Goal: Transaction & Acquisition: Purchase product/service

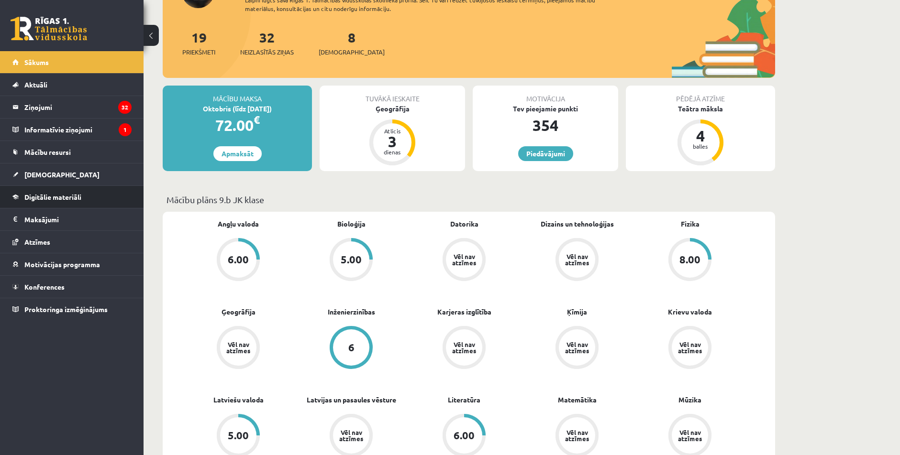
scroll to position [143, 0]
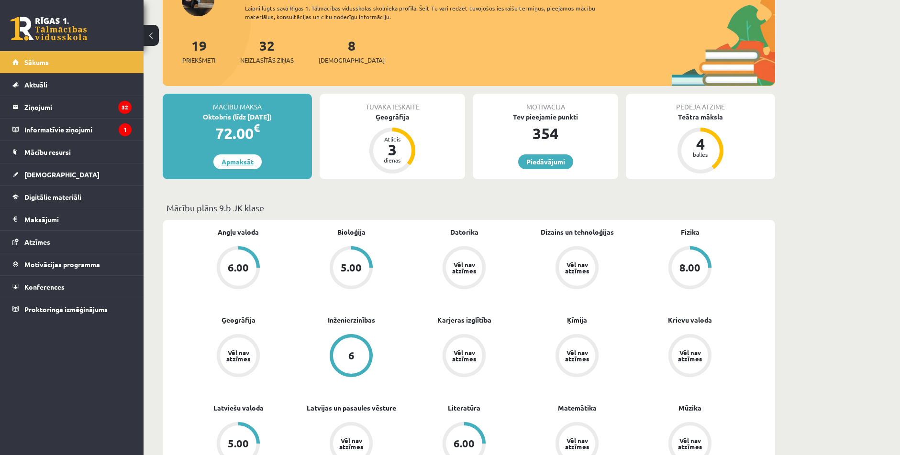
click at [252, 160] on link "Apmaksāt" at bounding box center [237, 161] width 48 height 15
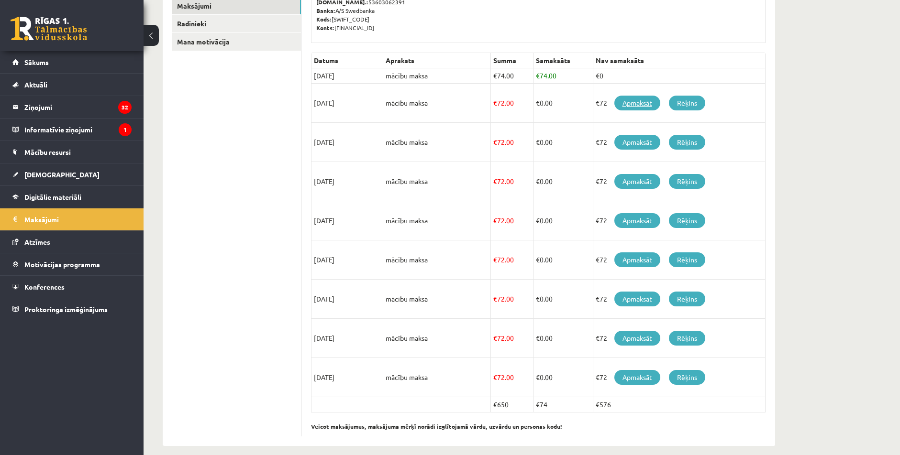
scroll to position [184, 0]
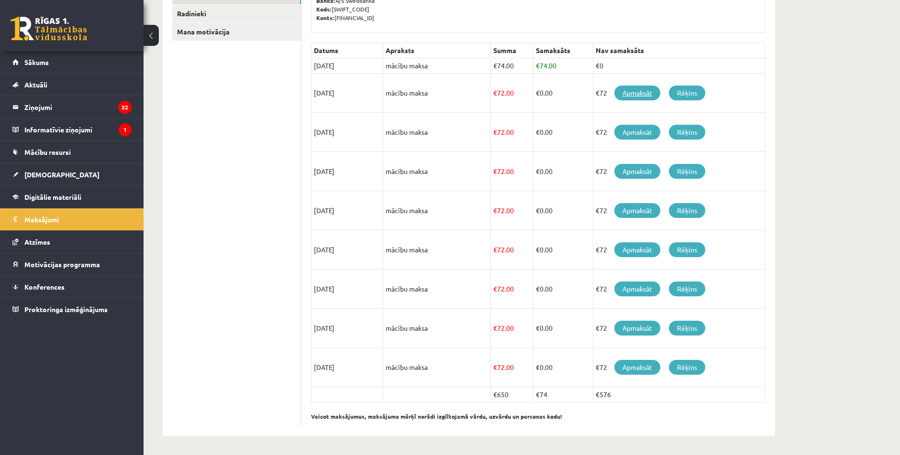
click at [626, 96] on link "Apmaksāt" at bounding box center [637, 93] width 46 height 15
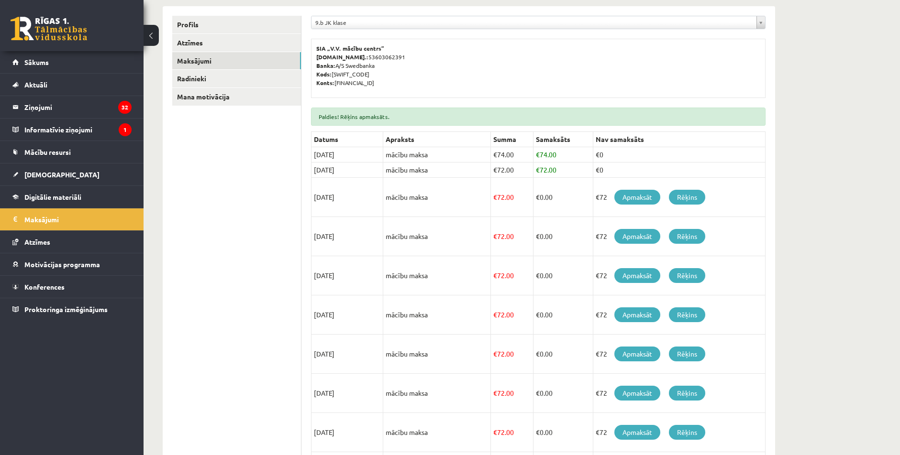
scroll to position [208, 0]
